Goal: Find specific page/section: Locate a particular part of the current website

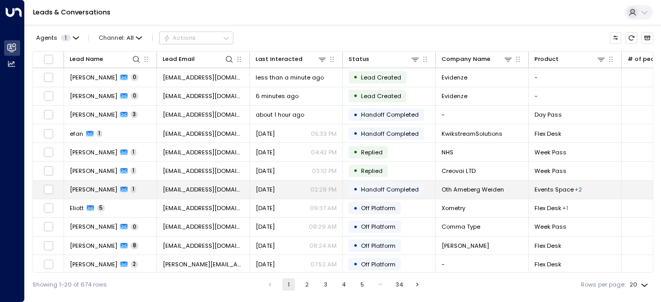
click at [109, 186] on span "[PERSON_NAME]" at bounding box center [93, 189] width 47 height 8
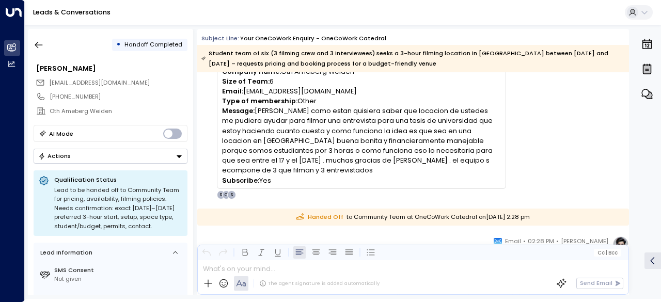
scroll to position [101, 0]
click at [248, 219] on div "Handed Off to Community Team at [GEOGRAPHIC_DATA] [DATE][DATE] 2:28 pm" at bounding box center [413, 216] width 432 height 17
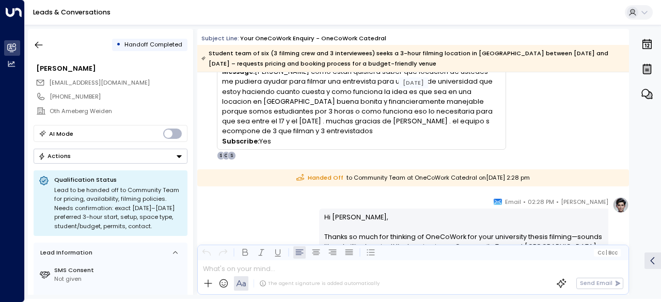
scroll to position [138, 0]
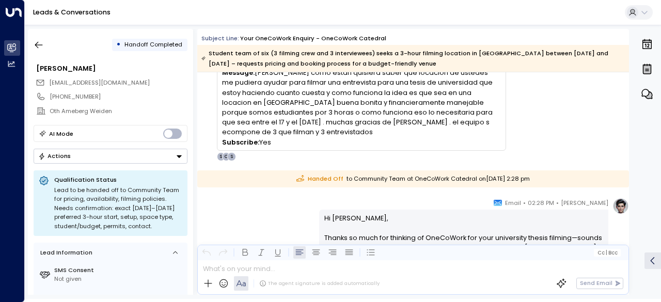
click at [253, 192] on div "[DATE] Trigger Email • • 02:21 PM • Email New tour booking: Location: Catedral …" at bounding box center [413, 279] width 432 height 690
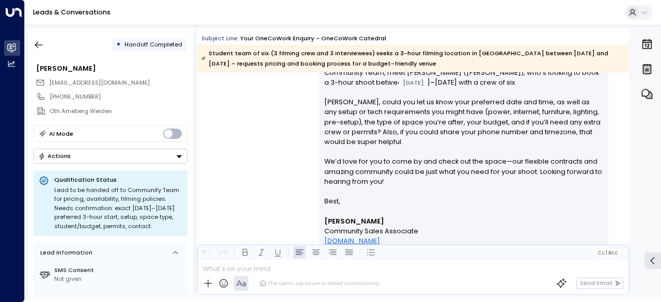
scroll to position [334, 0]
click at [43, 42] on icon "button" at bounding box center [39, 45] width 10 height 10
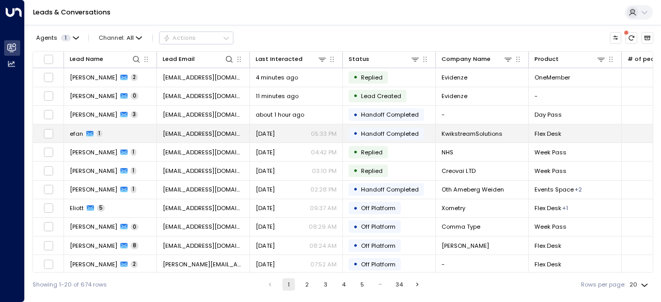
click at [77, 136] on span "efan" at bounding box center [76, 134] width 13 height 8
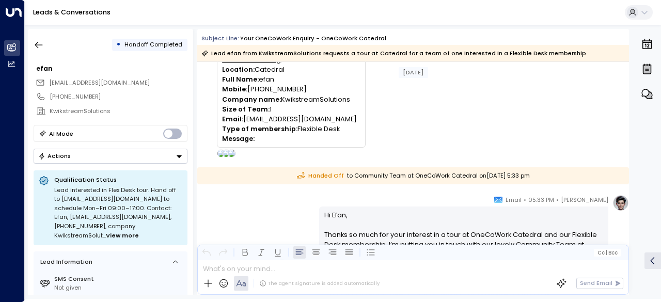
scroll to position [62, 0]
